Goal: Information Seeking & Learning: Check status

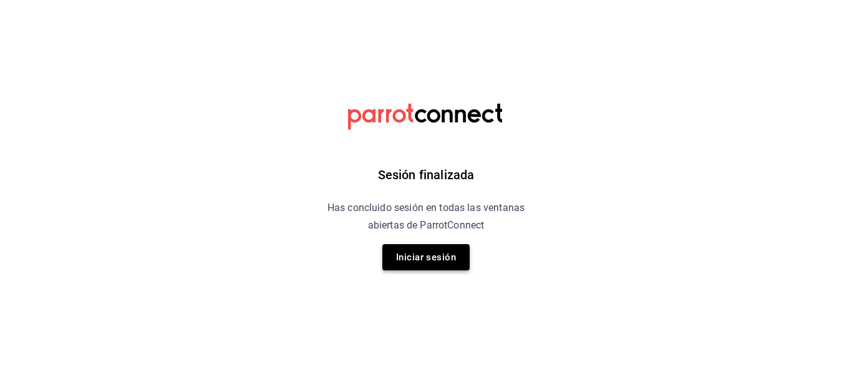
click at [423, 259] on button "Iniciar sesión" at bounding box center [425, 257] width 87 height 26
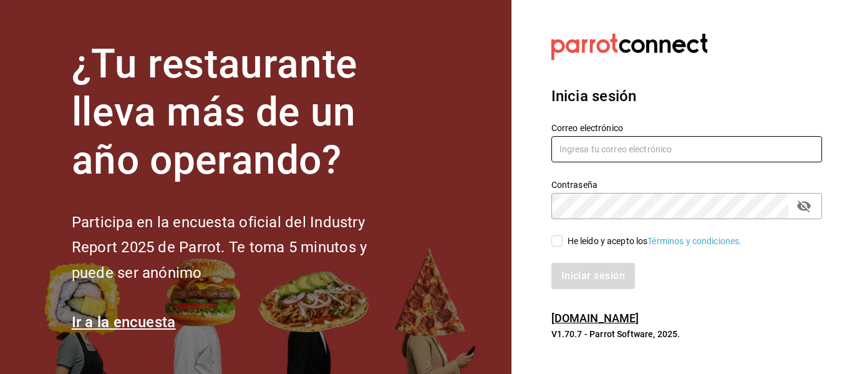
click at [579, 152] on input "text" at bounding box center [686, 149] width 271 height 26
type input "[EMAIL_ADDRESS][DOMAIN_NAME]"
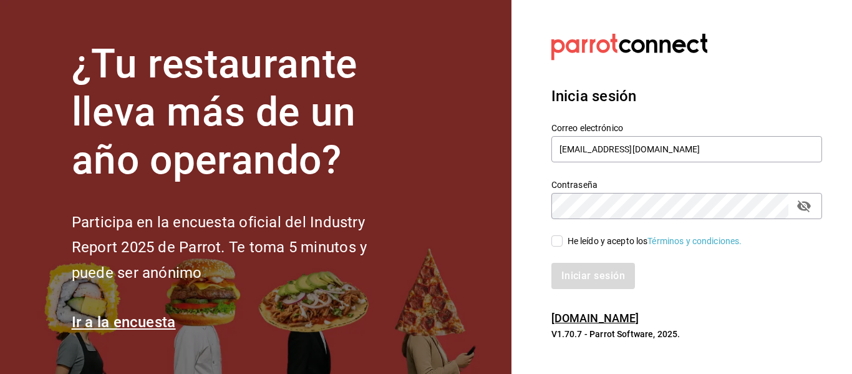
click at [558, 242] on input "He leído y acepto los Términos y condiciones." at bounding box center [556, 240] width 11 height 11
checkbox input "true"
click at [572, 276] on button "Iniciar sesión" at bounding box center [593, 276] width 85 height 26
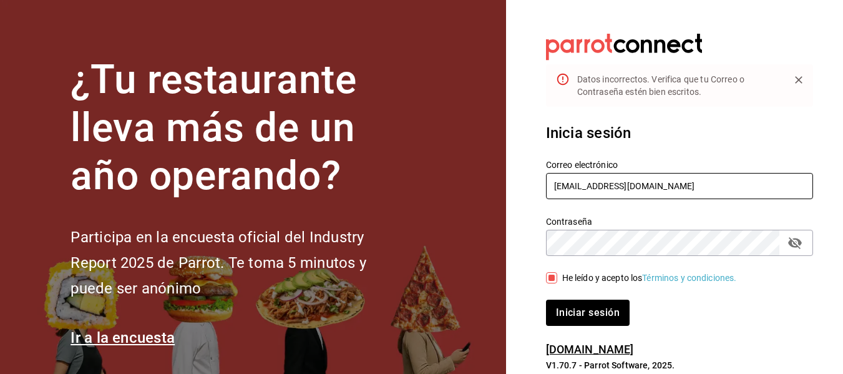
drag, startPoint x: 665, startPoint y: 189, endPoint x: 514, endPoint y: 161, distance: 154.1
click at [514, 161] on section "Datos incorrectos. Verifica que tu Correo o Contraseña estén bien escritos. Ini…" at bounding box center [674, 202] width 337 height 405
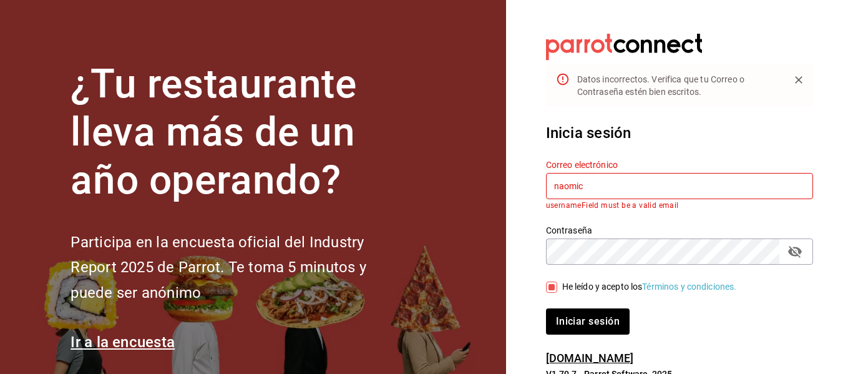
type input "[EMAIL_ADDRESS][DOMAIN_NAME]"
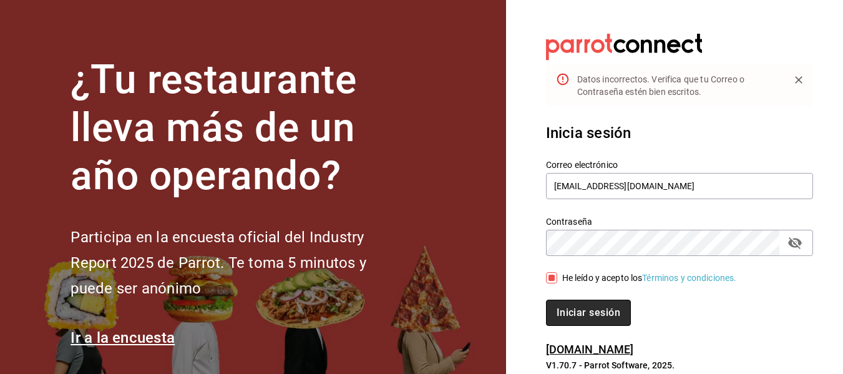
click at [596, 319] on button "Iniciar sesión" at bounding box center [588, 312] width 85 height 26
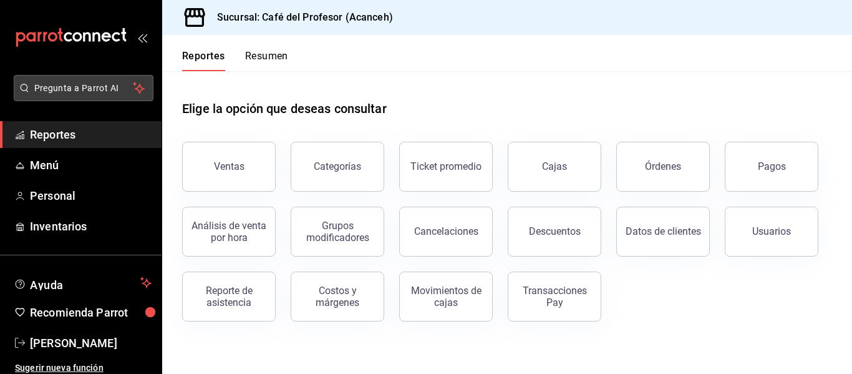
click at [98, 85] on span "Pregunta a Parrot AI" at bounding box center [83, 88] width 99 height 13
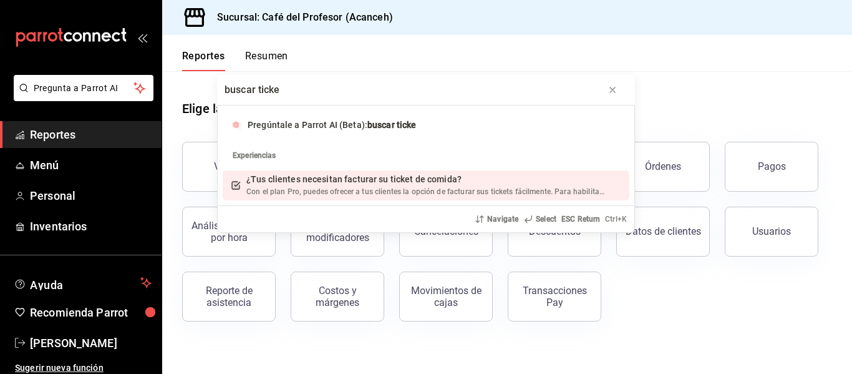
type input "buscar ticke"
click at [413, 190] on span "Con el plan Pro, puedes ofrecer a tus clientes la opción de facturar sus ticket…" at bounding box center [480, 191] width 468 height 9
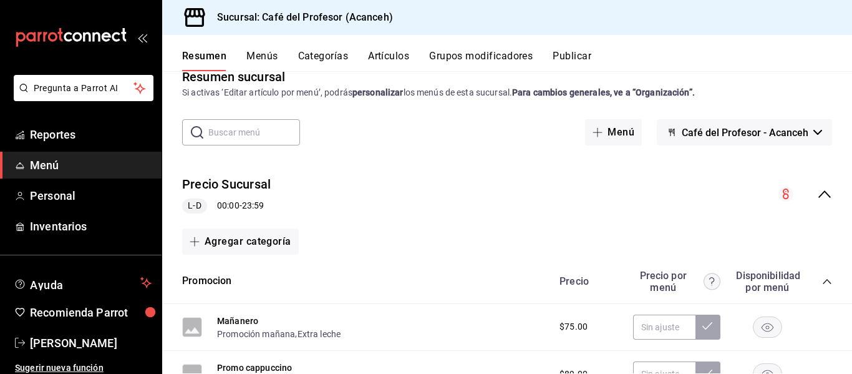
scroll to position [56, 0]
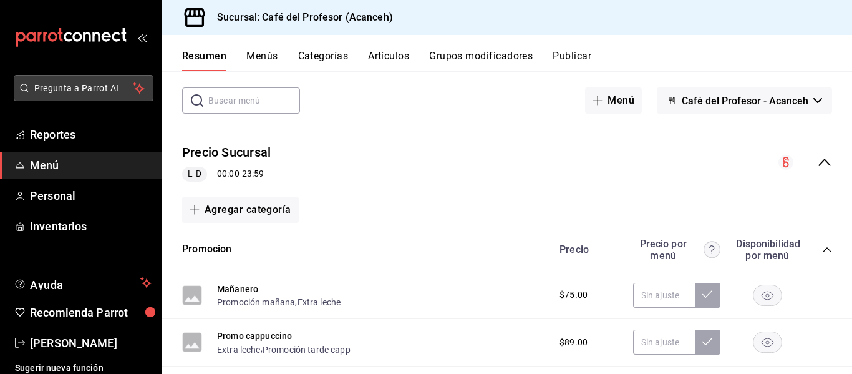
click at [90, 95] on button "Pregunta a Parrot AI" at bounding box center [84, 88] width 140 height 26
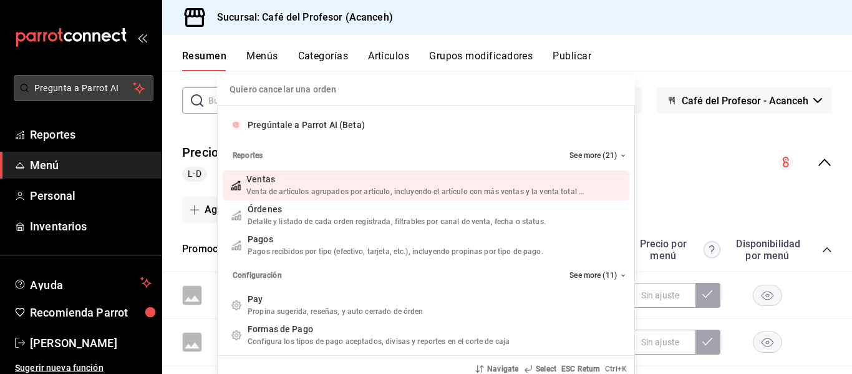
type input "i"
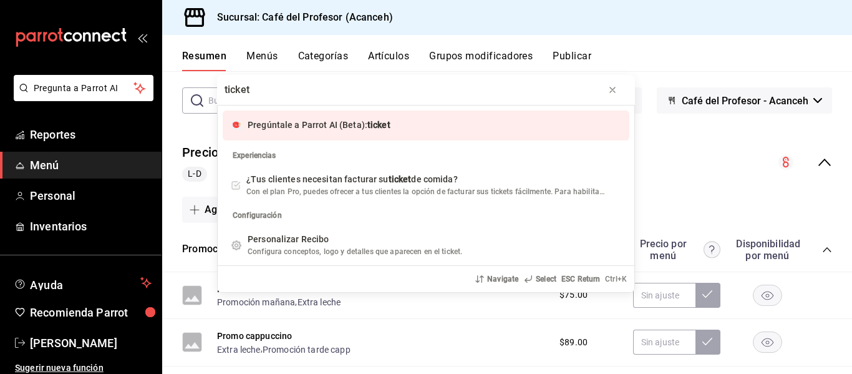
type input "ticket"
click at [256, 61] on div "ticket Pregúntale a Parrot AI (Beta): ticket Experiencias ¿Tus clientes necesit…" at bounding box center [426, 187] width 852 height 374
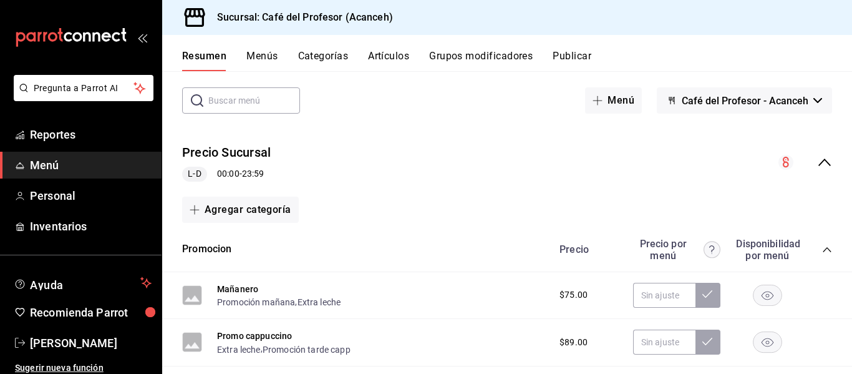
click at [261, 57] on button "Menús" at bounding box center [261, 60] width 31 height 21
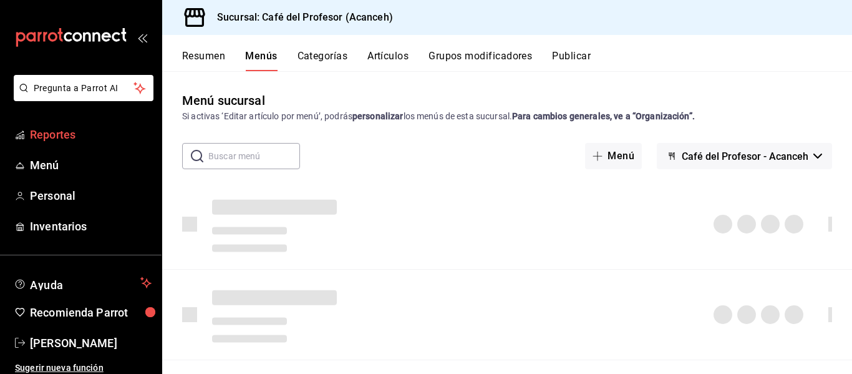
click at [51, 135] on span "Reportes" at bounding box center [91, 134] width 122 height 17
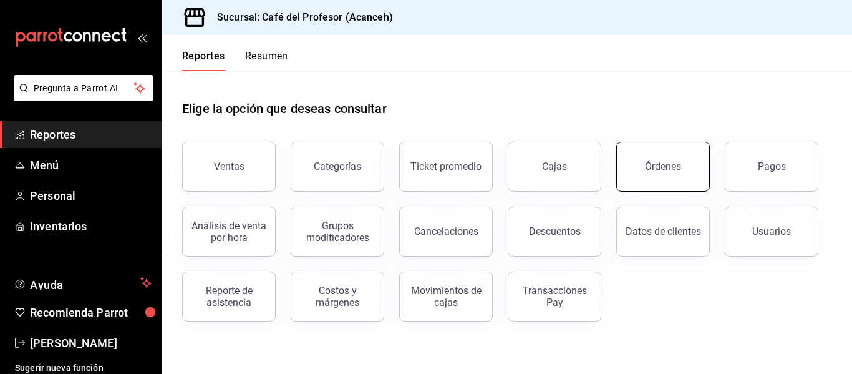
click at [666, 167] on div "Órdenes" at bounding box center [663, 166] width 36 height 12
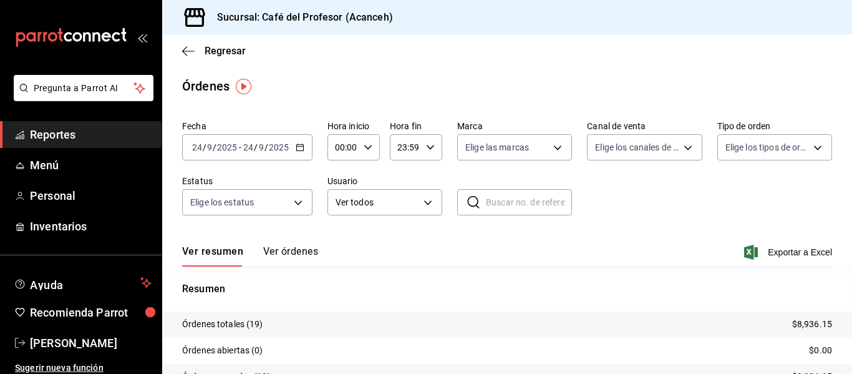
click at [497, 191] on input "text" at bounding box center [529, 202] width 86 height 25
click at [274, 148] on input "2025" at bounding box center [278, 147] width 21 height 10
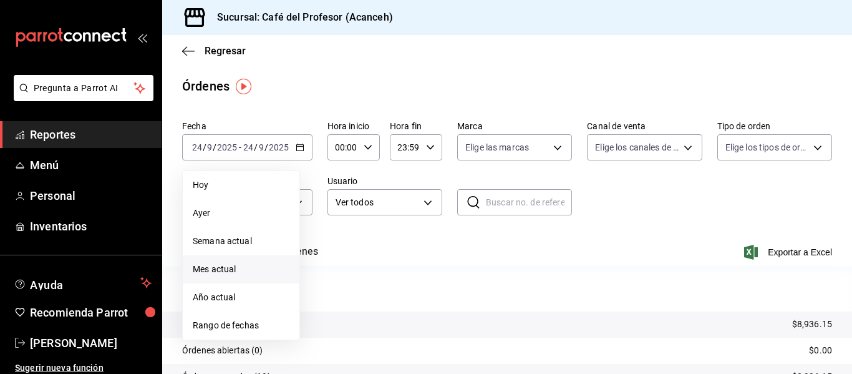
click at [218, 263] on span "Mes actual" at bounding box center [241, 269] width 97 height 13
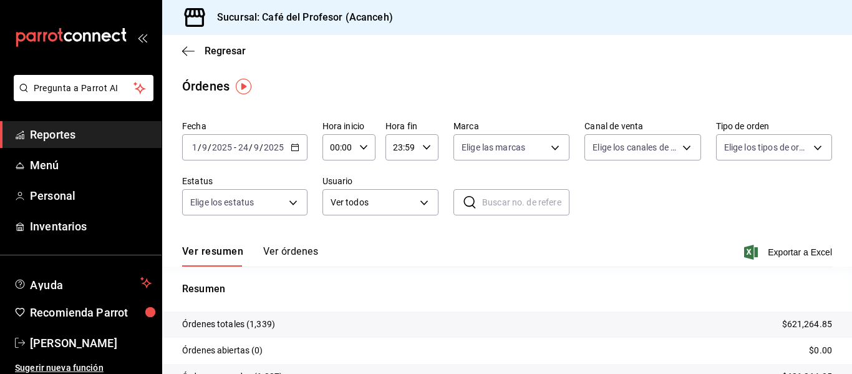
click at [514, 210] on input "text" at bounding box center [525, 202] width 87 height 25
type input "200925-P-0043"
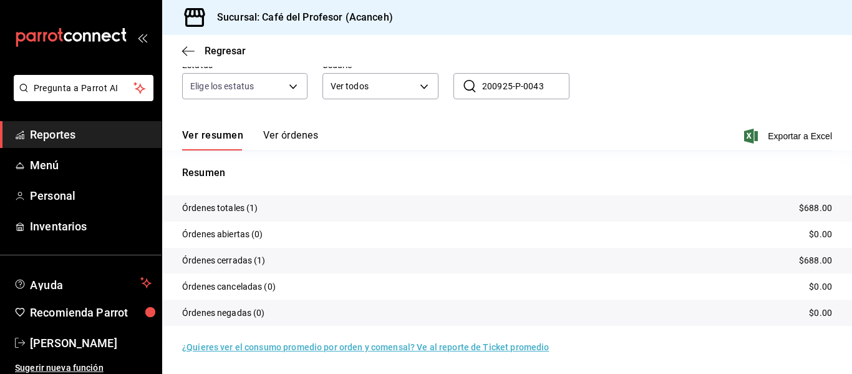
click at [219, 210] on p "Órdenes totales (1)" at bounding box center [220, 207] width 76 height 13
click at [274, 136] on button "Ver órdenes" at bounding box center [290, 139] width 55 height 21
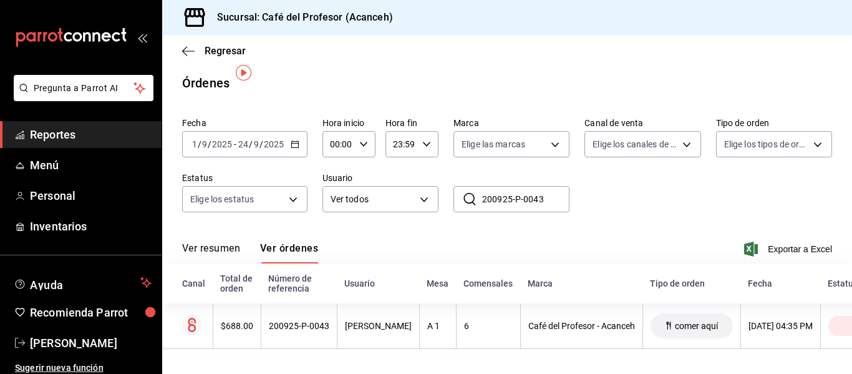
scroll to position [14, 0]
drag, startPoint x: 612, startPoint y: 343, endPoint x: 712, endPoint y: 342, distance: 99.2
click at [709, 342] on table "Canal Total de orden Número de referencia Usuario Mesa Comensales Marca Tipo de…" at bounding box center [546, 308] width 768 height 90
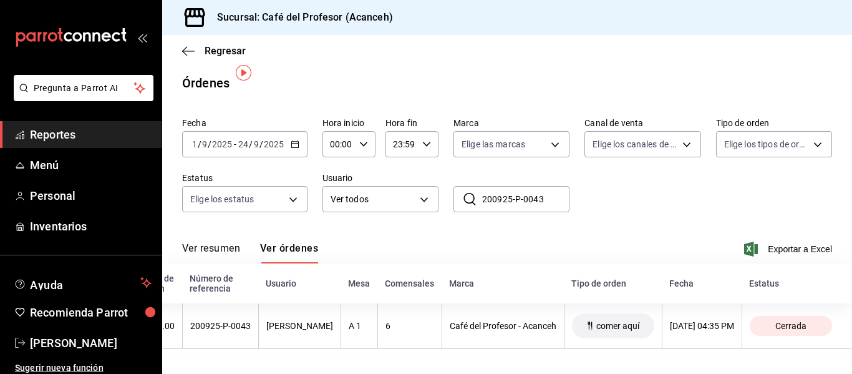
scroll to position [0, 0]
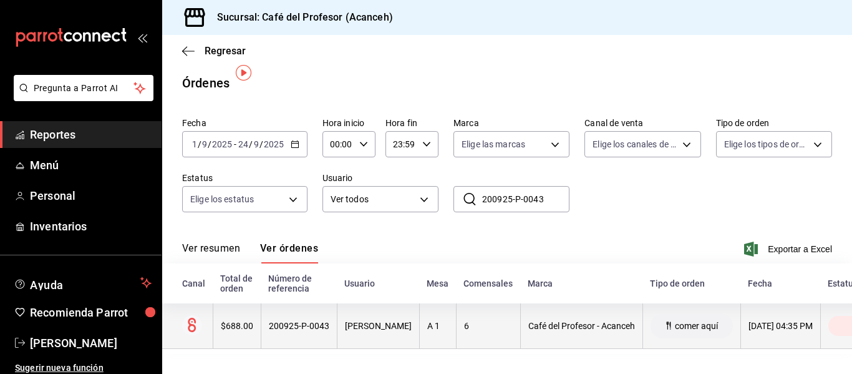
click at [408, 321] on div "[PERSON_NAME]" at bounding box center [378, 326] width 67 height 10
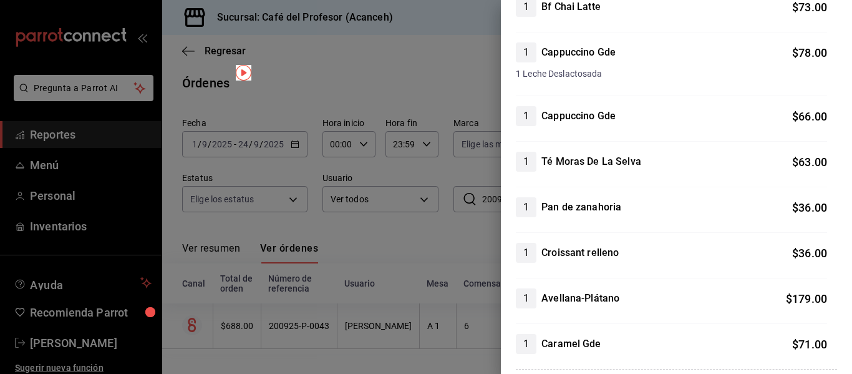
scroll to position [174, 0]
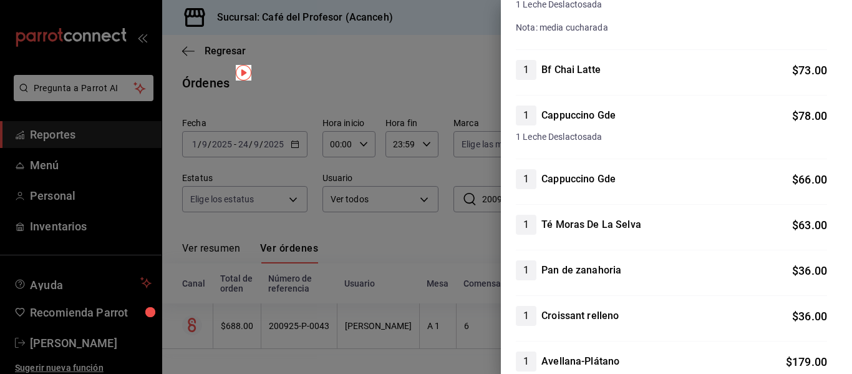
click at [345, 215] on div at bounding box center [426, 187] width 852 height 374
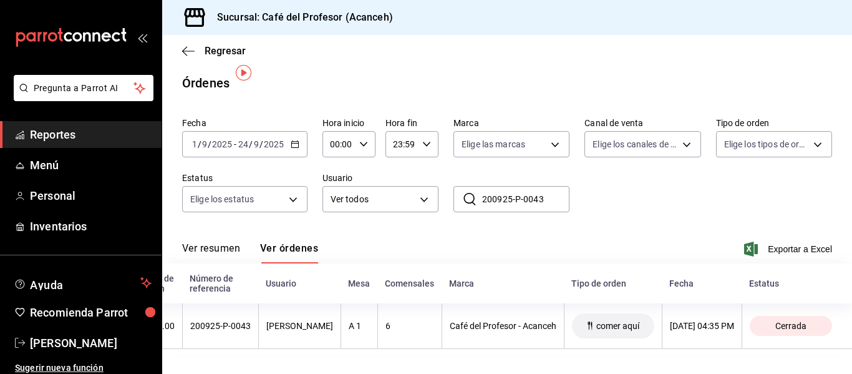
scroll to position [0, 112]
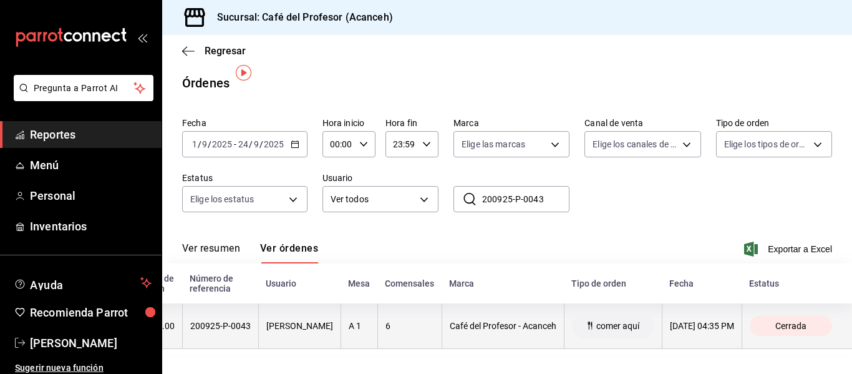
click at [803, 319] on div "Cerrada" at bounding box center [791, 326] width 82 height 20
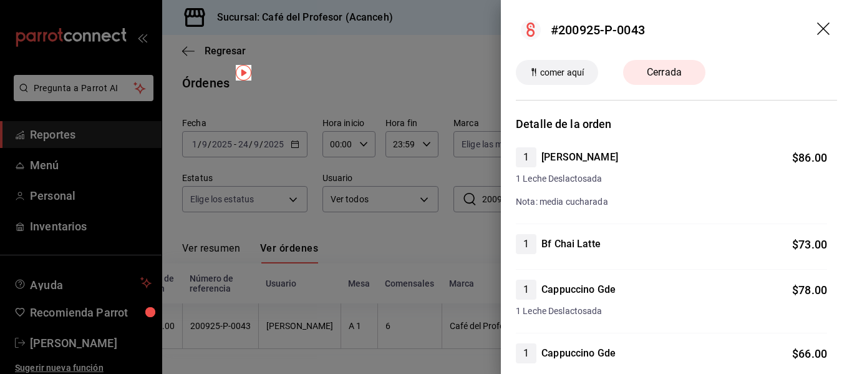
click at [418, 208] on div at bounding box center [426, 187] width 852 height 374
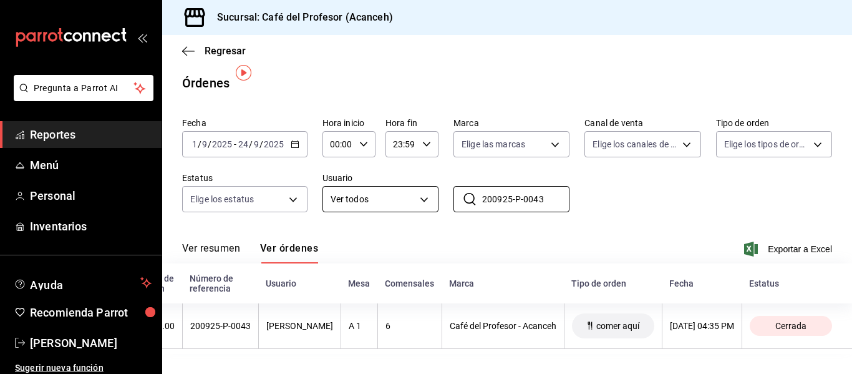
drag, startPoint x: 544, startPoint y: 191, endPoint x: 400, endPoint y: 175, distance: 145.0
click at [400, 175] on div "Fecha [DATE] [DATE] - [DATE] [DATE] Hora inicio 00:00 Hora inicio Hora fin 23:5…" at bounding box center [507, 169] width 650 height 115
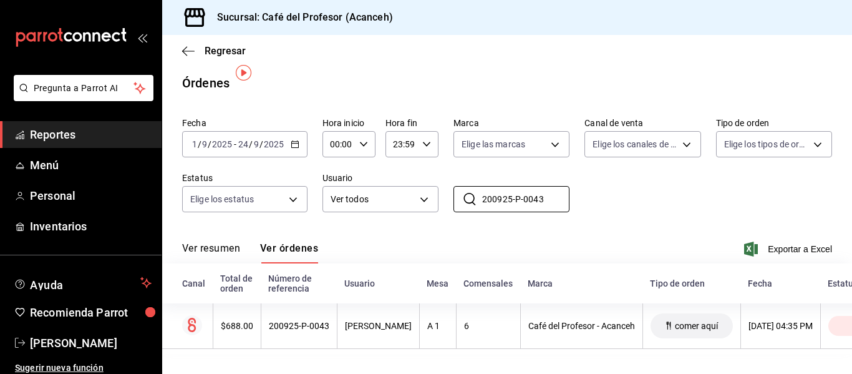
click at [234, 242] on button "Ver resumen" at bounding box center [211, 252] width 58 height 21
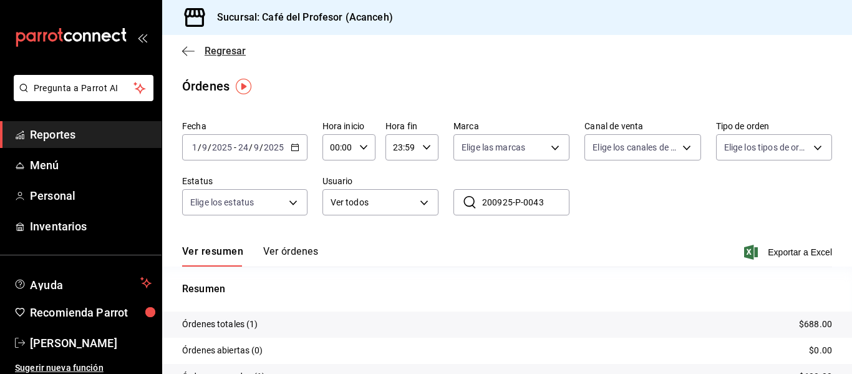
click at [211, 56] on span "Regresar" at bounding box center [225, 51] width 41 height 12
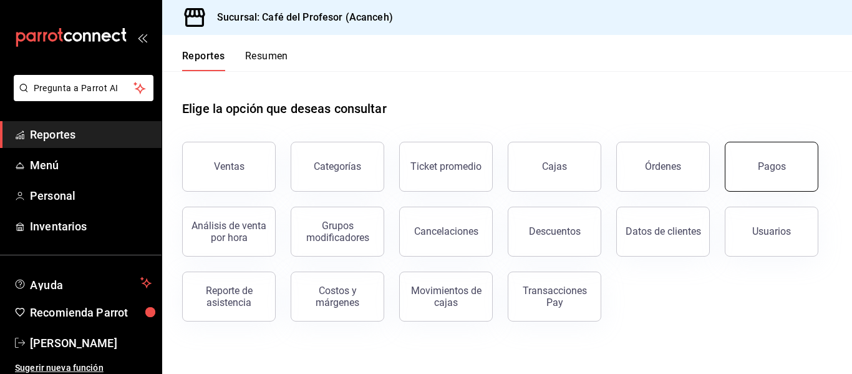
click at [730, 149] on button "Pagos" at bounding box center [772, 167] width 94 height 50
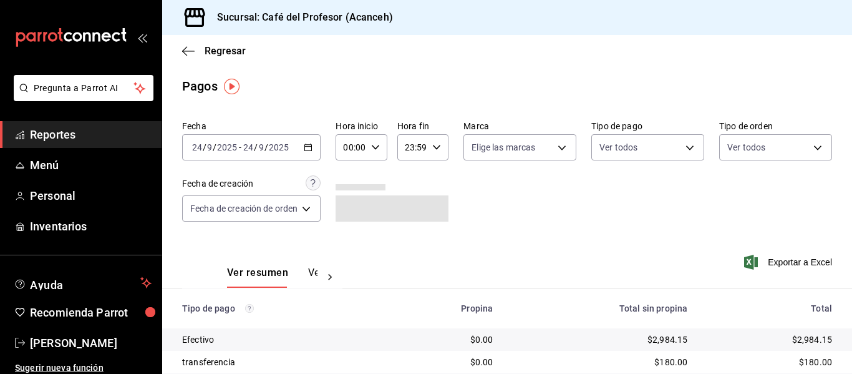
click at [307, 146] on icon "button" at bounding box center [308, 147] width 9 height 9
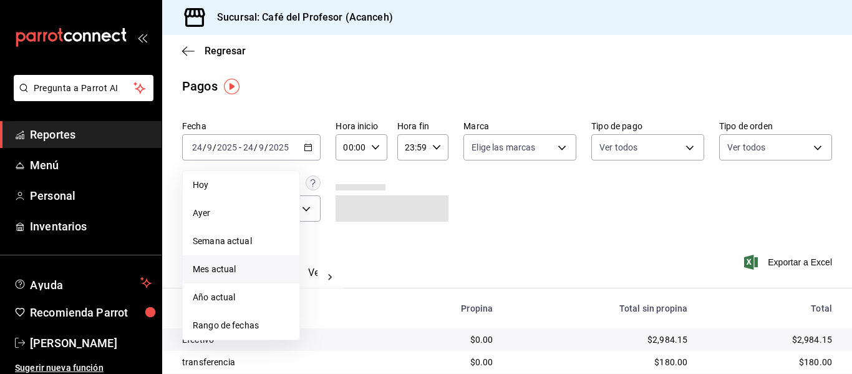
click at [231, 270] on span "Mes actual" at bounding box center [241, 269] width 97 height 13
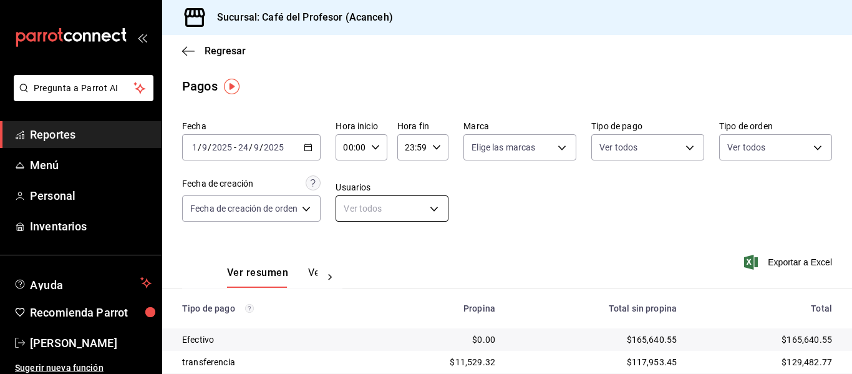
click at [373, 213] on body "Pregunta a Parrot AI Reportes Menú Personal Inventarios Ayuda Recomienda Parrot…" at bounding box center [426, 187] width 852 height 374
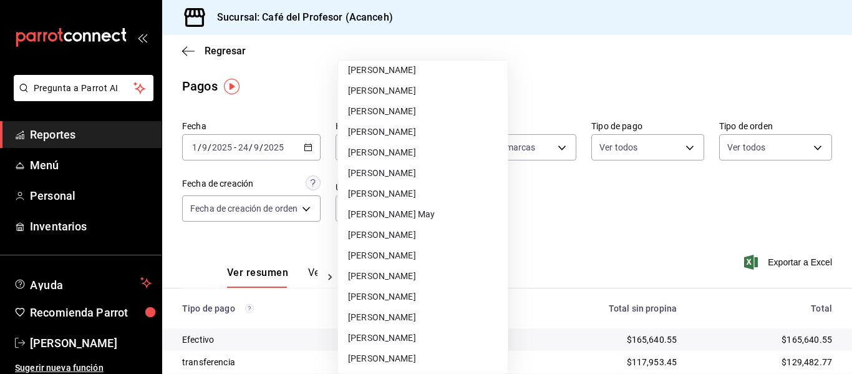
scroll to position [407, 0]
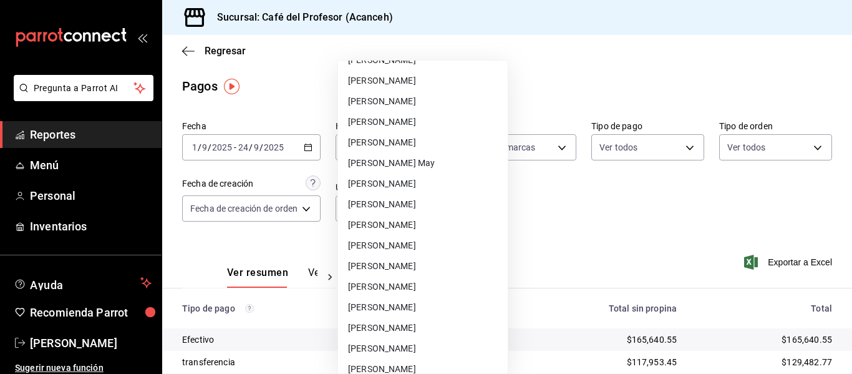
click at [408, 259] on li "[PERSON_NAME]" at bounding box center [423, 266] width 170 height 21
type input "6edf0340-741e-4b6d-8fe9-8b12a375a9e5"
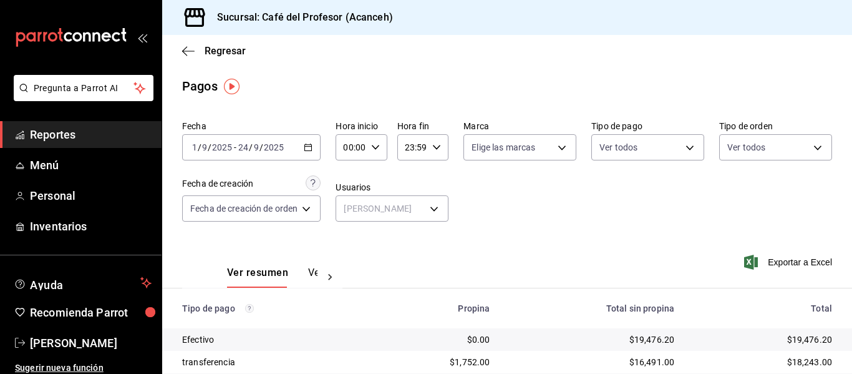
click at [299, 275] on div "Ver resumen Ver pagos" at bounding box center [272, 276] width 90 height 21
click at [312, 274] on button "Ver pagos" at bounding box center [331, 276] width 47 height 21
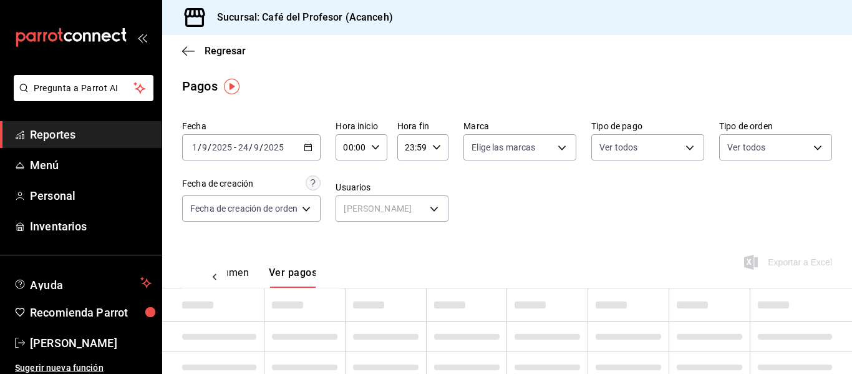
scroll to position [0, 37]
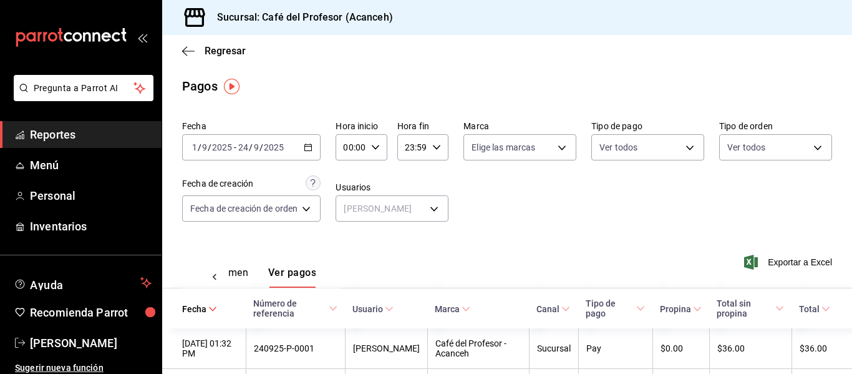
click at [384, 259] on div "Ver resumen Ver pagos Exportar a Excel" at bounding box center [507, 269] width 690 height 66
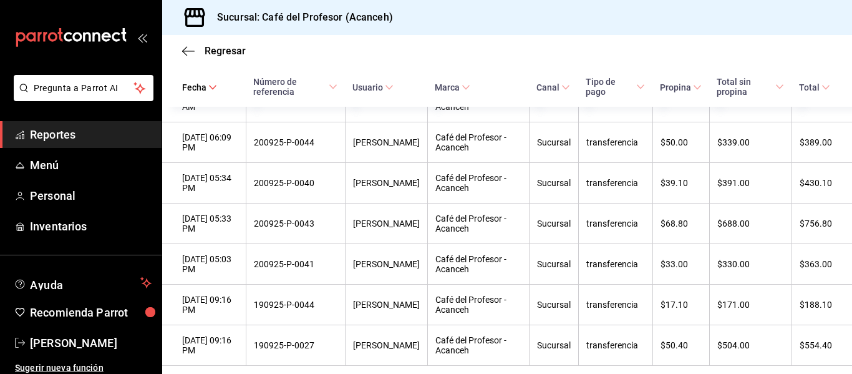
scroll to position [748, 0]
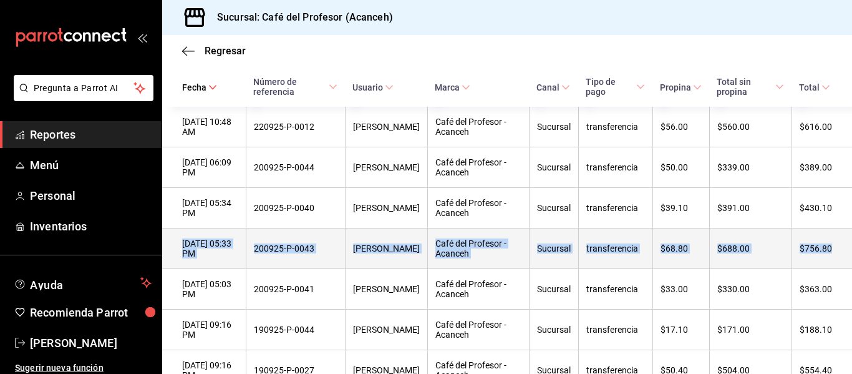
drag, startPoint x: 831, startPoint y: 269, endPoint x: 179, endPoint y: 263, distance: 652.3
click at [179, 263] on tr "[DATE] 05:33 PM 200925-P-0043 [PERSON_NAME] Café del Profesor - Acanceh Sucursa…" at bounding box center [507, 248] width 690 height 41
click at [238, 258] on div "[DATE] 05:33 PM" at bounding box center [210, 248] width 56 height 20
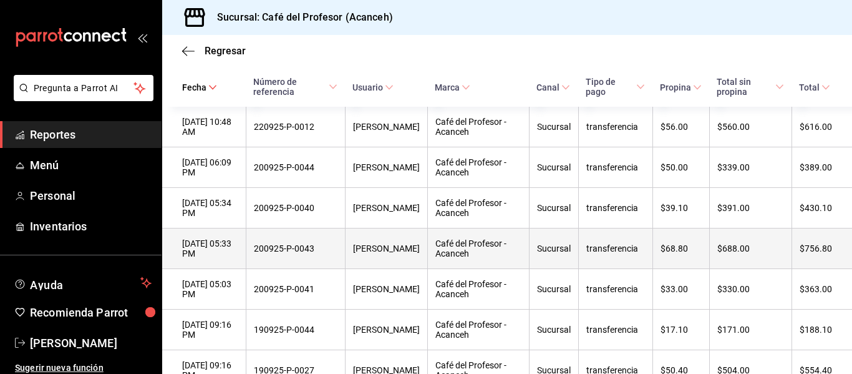
click at [286, 253] on div "200925-P-0043" at bounding box center [296, 248] width 84 height 10
click at [228, 258] on div "[DATE] 05:33 PM" at bounding box center [210, 248] width 56 height 20
click at [803, 253] on div "$756.80" at bounding box center [815, 248] width 32 height 10
click at [799, 253] on div "$756.80" at bounding box center [815, 248] width 32 height 10
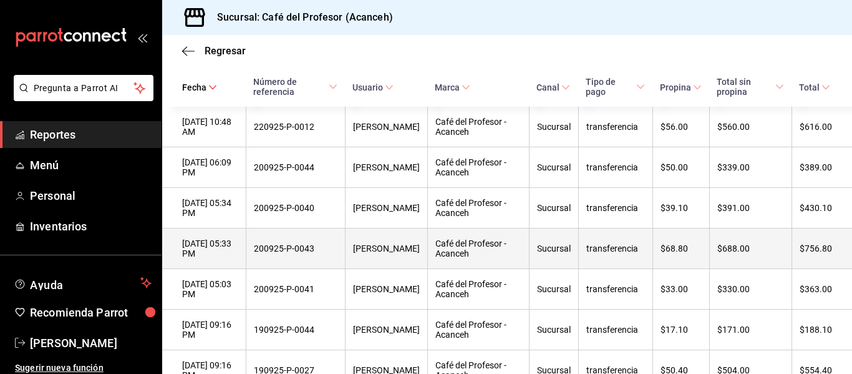
click at [799, 253] on div "$756.80" at bounding box center [815, 248] width 32 height 10
click at [366, 253] on div "[PERSON_NAME]" at bounding box center [386, 248] width 67 height 10
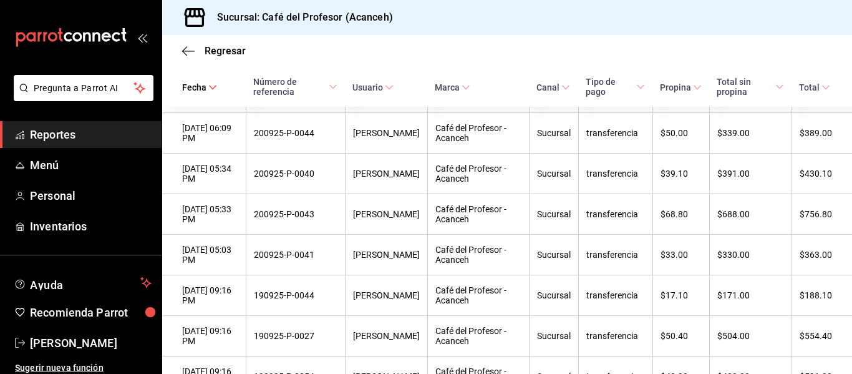
scroll to position [779, 0]
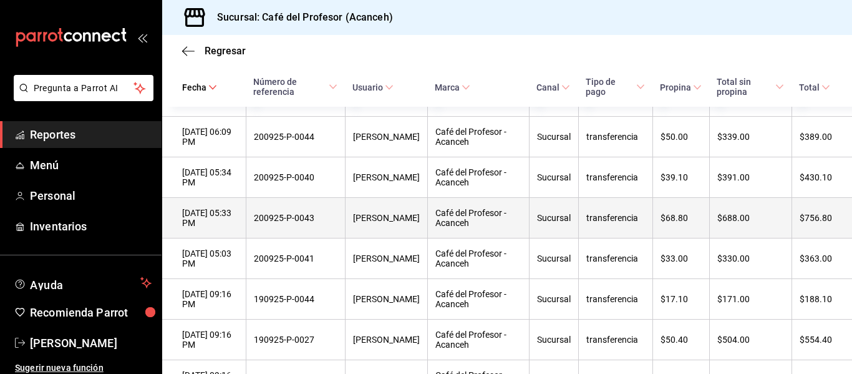
click at [709, 238] on th "$688.00" at bounding box center [750, 218] width 82 height 41
click at [214, 228] on div "[DATE] 05:33 PM" at bounding box center [210, 218] width 56 height 20
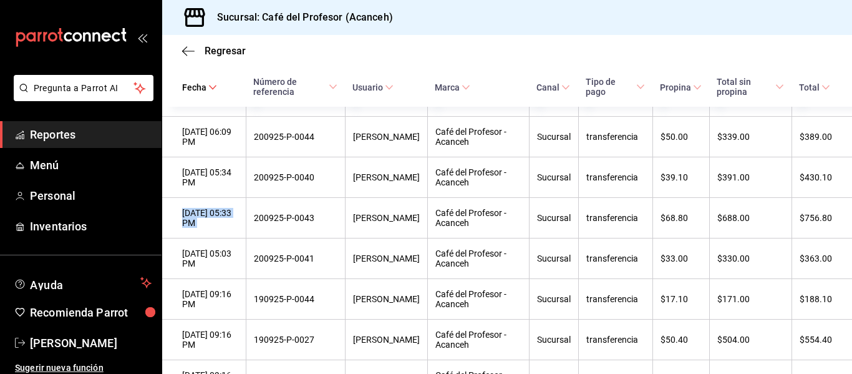
click at [720, 87] on span "Total sin propina" at bounding box center [750, 87] width 67 height 20
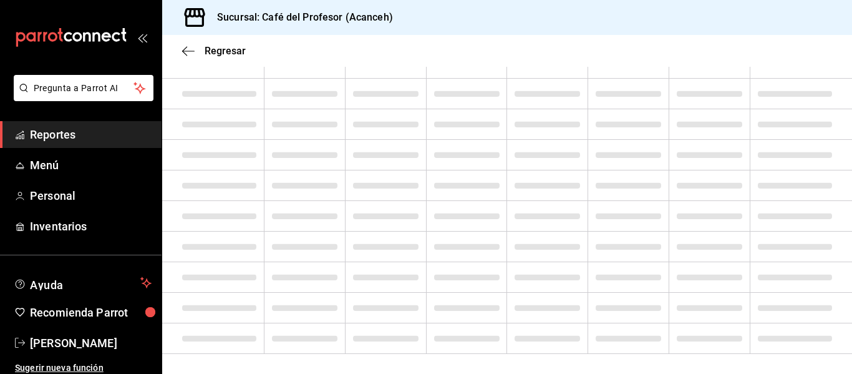
scroll to position [279, 0]
click at [210, 52] on span "Regresar" at bounding box center [225, 51] width 41 height 12
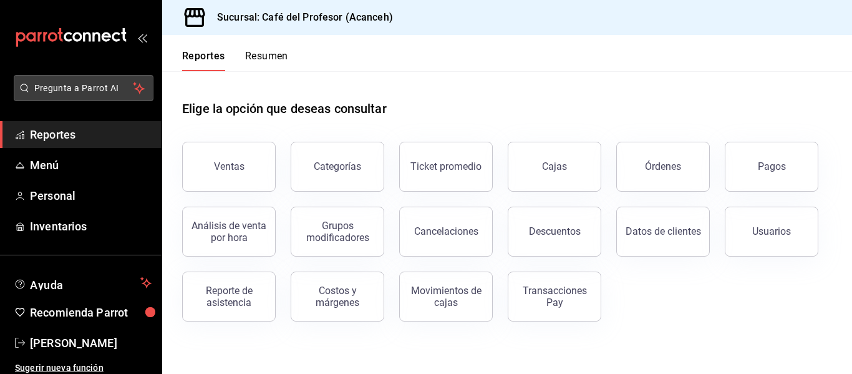
click at [66, 84] on span "Pregunta a Parrot AI" at bounding box center [83, 88] width 99 height 13
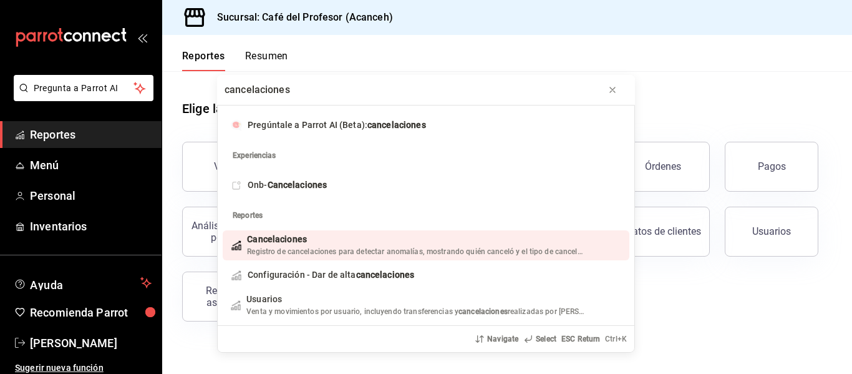
type input "cancelaciones"
click at [367, 244] on div "Cancelaciones" at bounding box center [416, 239] width 339 height 13
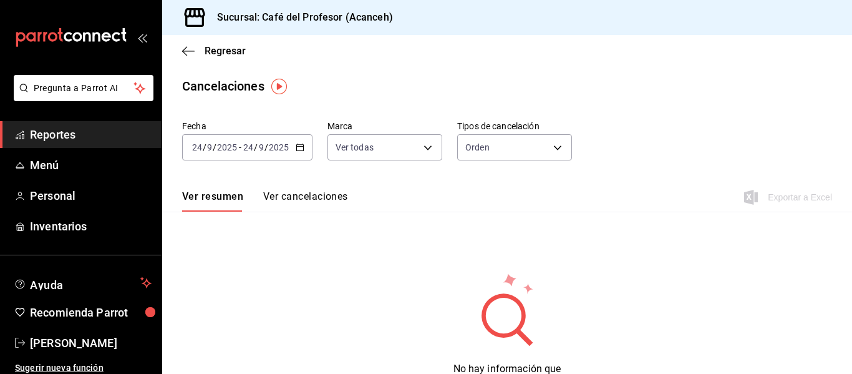
click at [302, 147] on icon "button" at bounding box center [300, 147] width 9 height 9
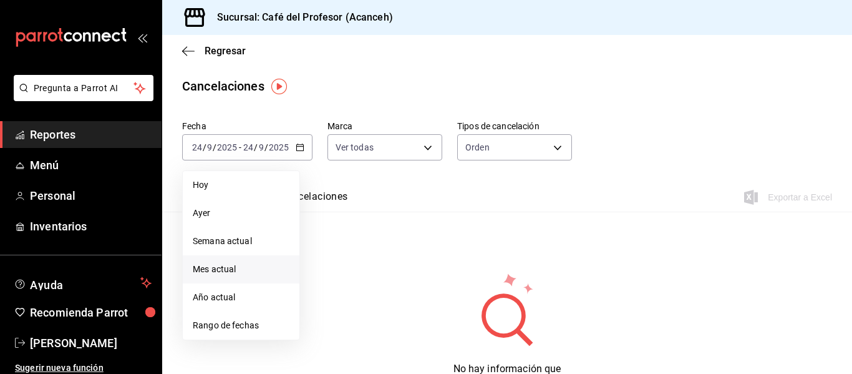
click at [210, 264] on span "Mes actual" at bounding box center [241, 269] width 97 height 13
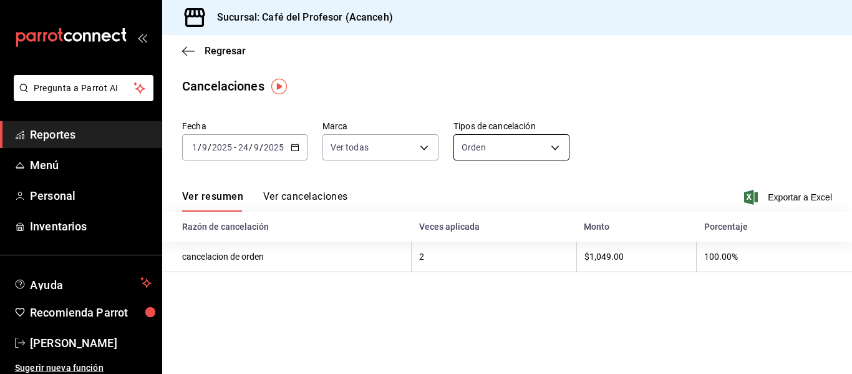
click at [513, 139] on body "Pregunta a Parrot AI Reportes Menú Personal Inventarios Ayuda Recomienda Parrot…" at bounding box center [426, 187] width 852 height 374
click at [514, 229] on li "Pago" at bounding box center [510, 227] width 115 height 21
type input "ORDER_PAYMENT"
click at [314, 198] on button "Ver cancelaciones" at bounding box center [305, 200] width 85 height 21
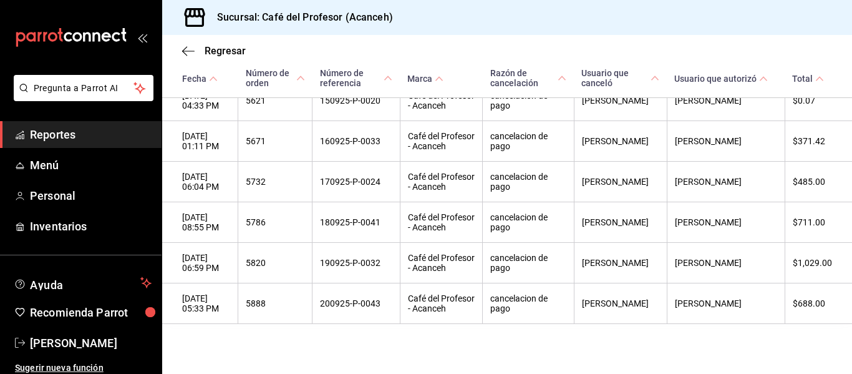
scroll to position [404, 0]
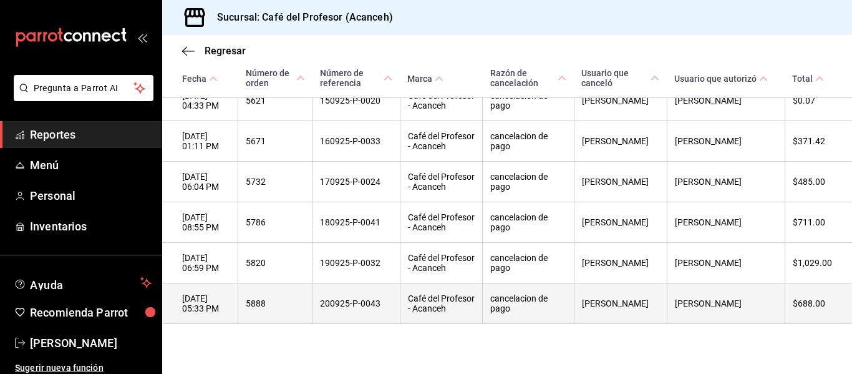
click at [574, 310] on th "cancelacion de pago" at bounding box center [528, 303] width 91 height 41
click at [367, 312] on th "200925-P-0043" at bounding box center [355, 303] width 87 height 41
click at [238, 311] on th "[DATE] 05:33 PM" at bounding box center [200, 303] width 76 height 41
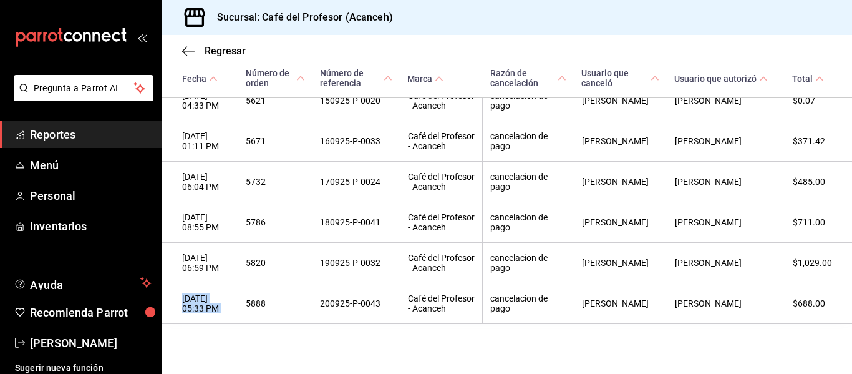
scroll to position [412, 0]
click at [659, 73] on span "Usuario que canceló" at bounding box center [620, 78] width 78 height 20
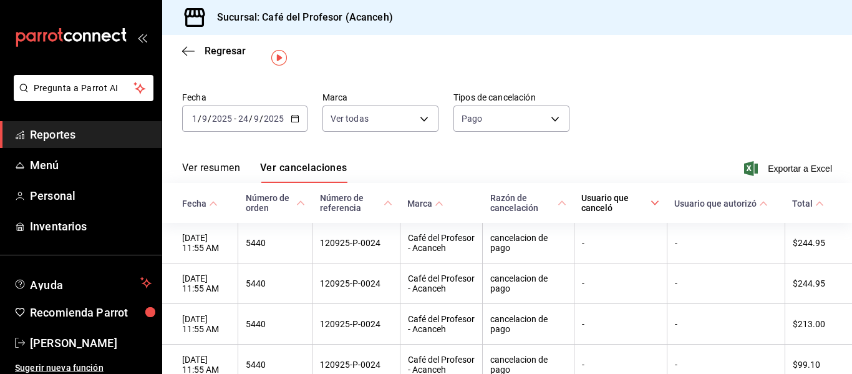
scroll to position [0, 0]
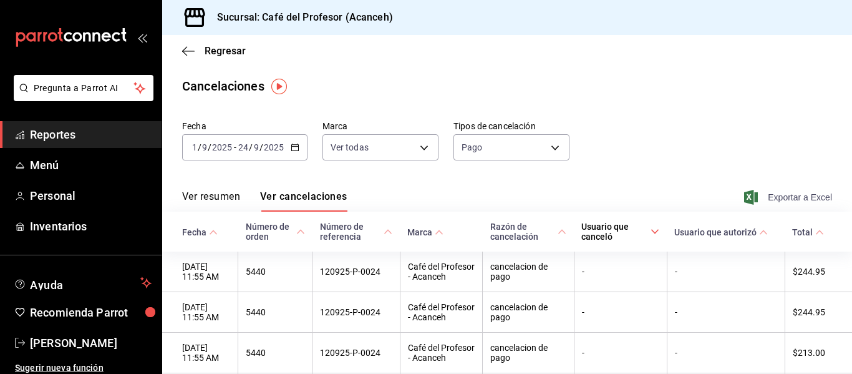
click at [797, 199] on span "Exportar a Excel" at bounding box center [788, 197] width 85 height 15
